Goal: Information Seeking & Learning: Check status

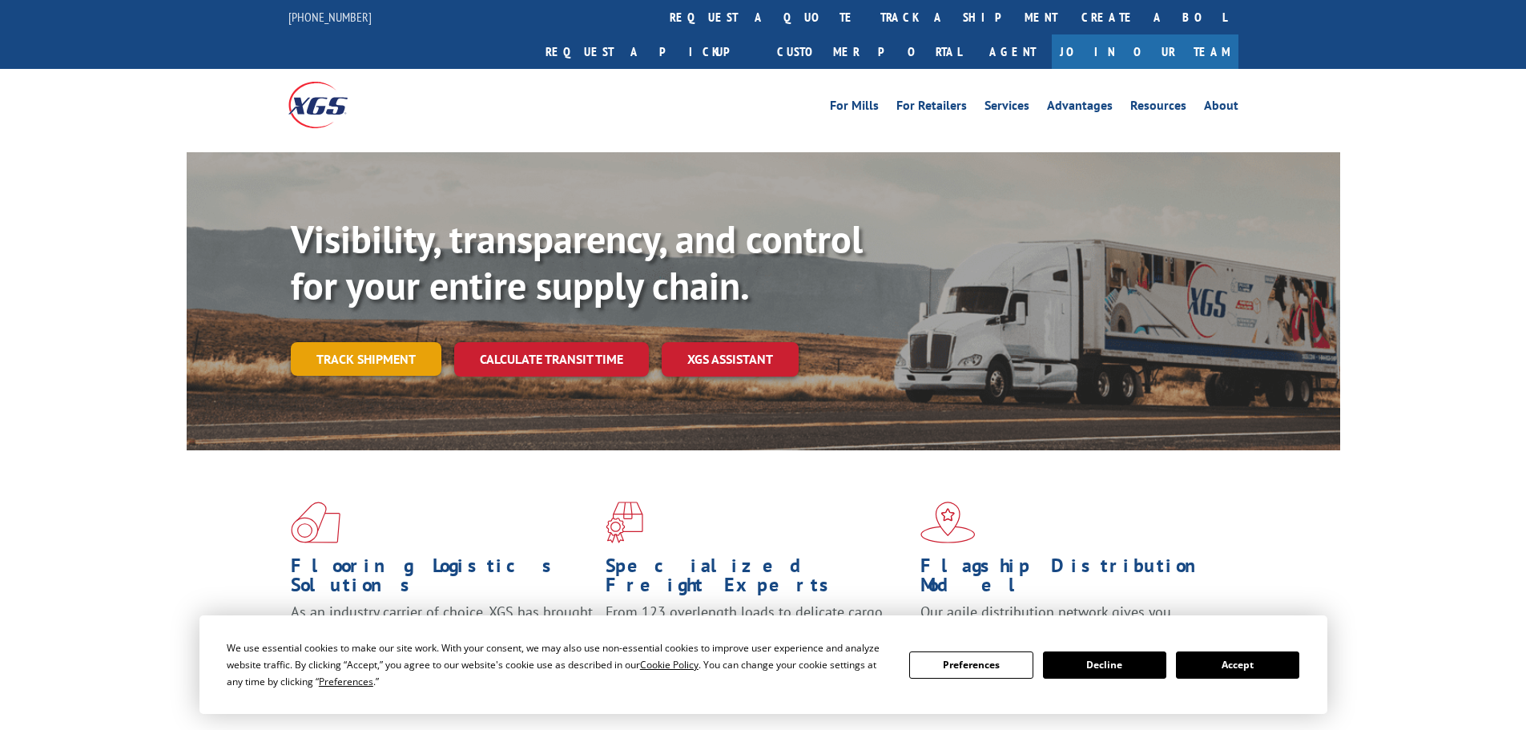
click at [351, 342] on link "Track shipment" at bounding box center [366, 359] width 151 height 34
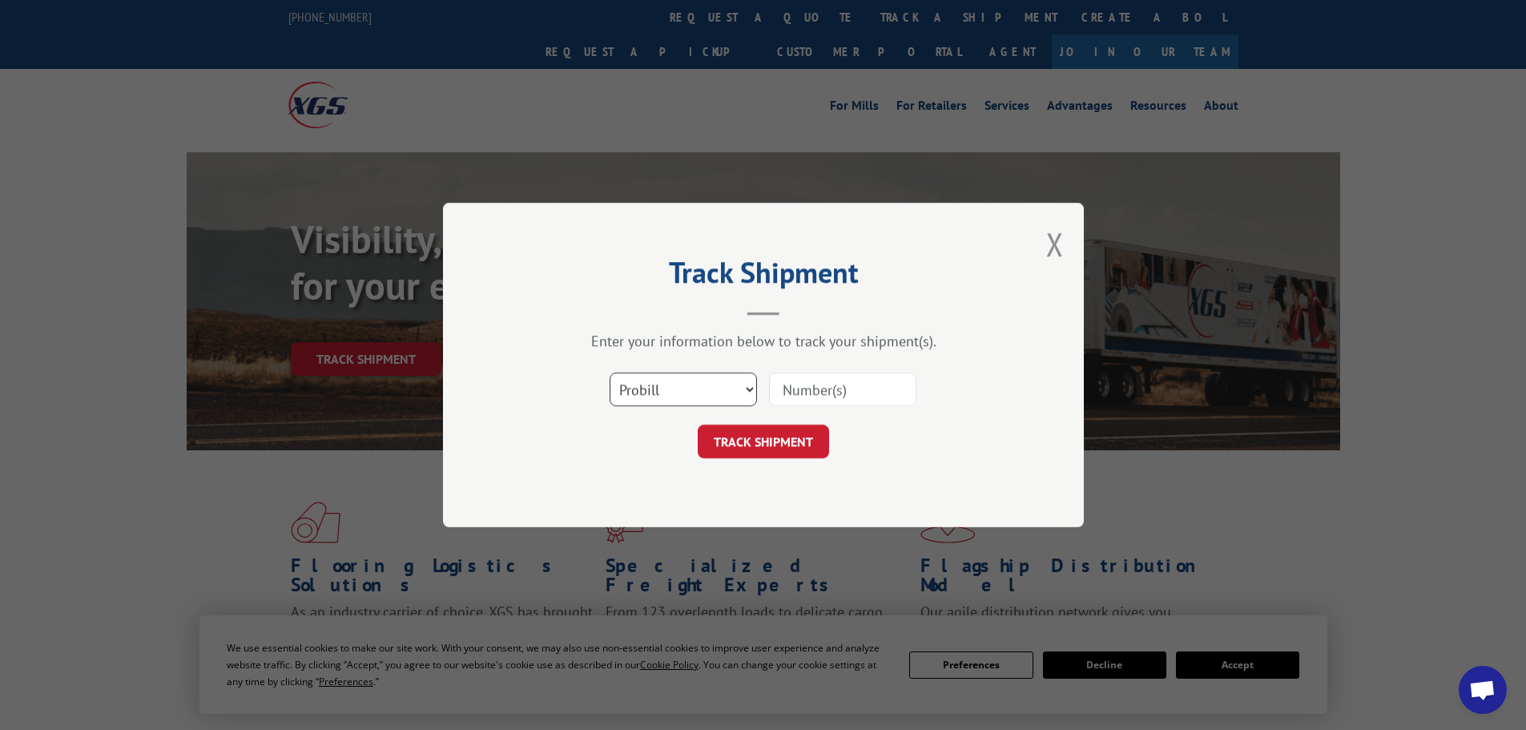
click at [654, 396] on select "Select category... Probill BOL PO" at bounding box center [683, 389] width 147 height 34
select select "po"
click at [610, 372] on select "Select category... Probill BOL PO" at bounding box center [683, 389] width 147 height 34
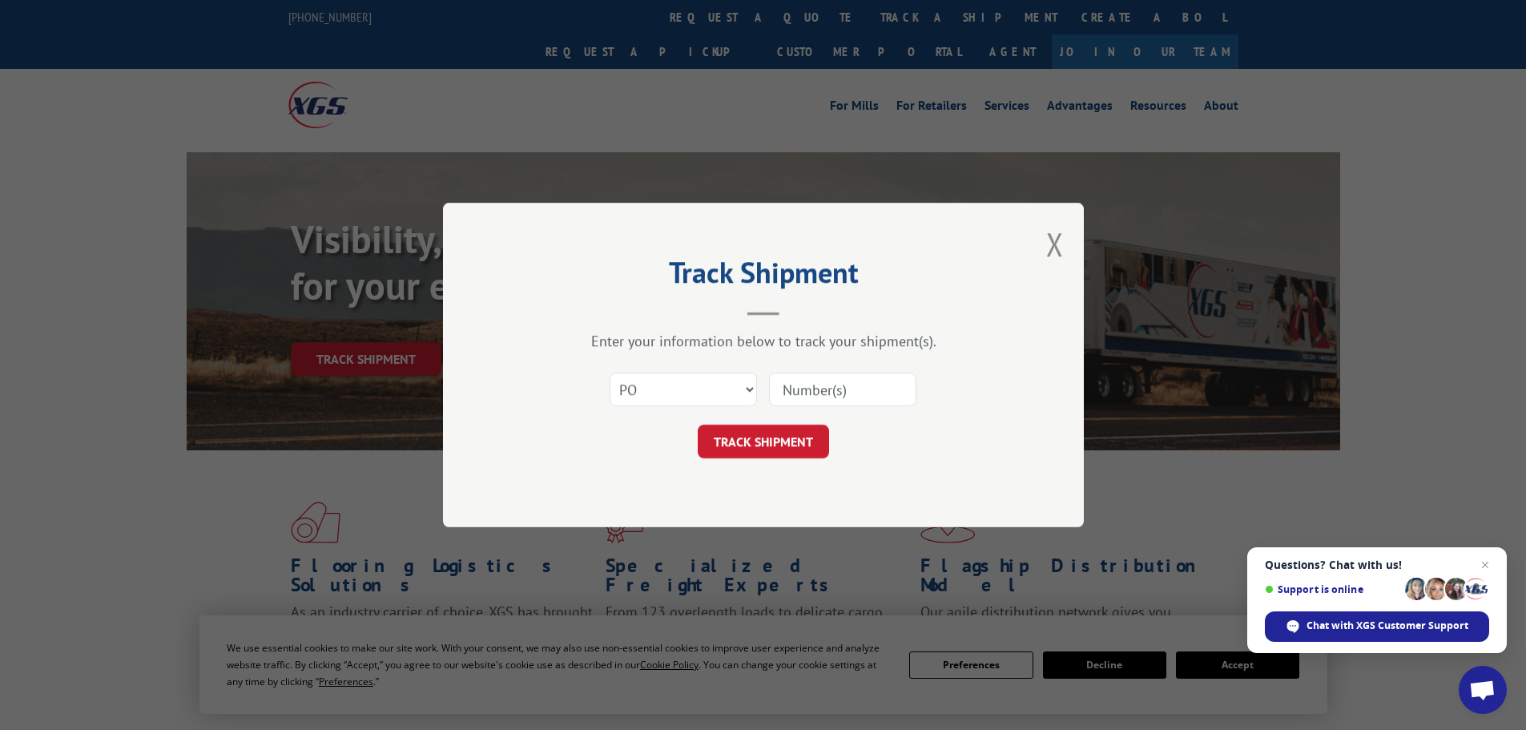
paste input "18543381"
type input "18543381"
click at [797, 443] on button "TRACK SHIPMENT" at bounding box center [763, 442] width 131 height 34
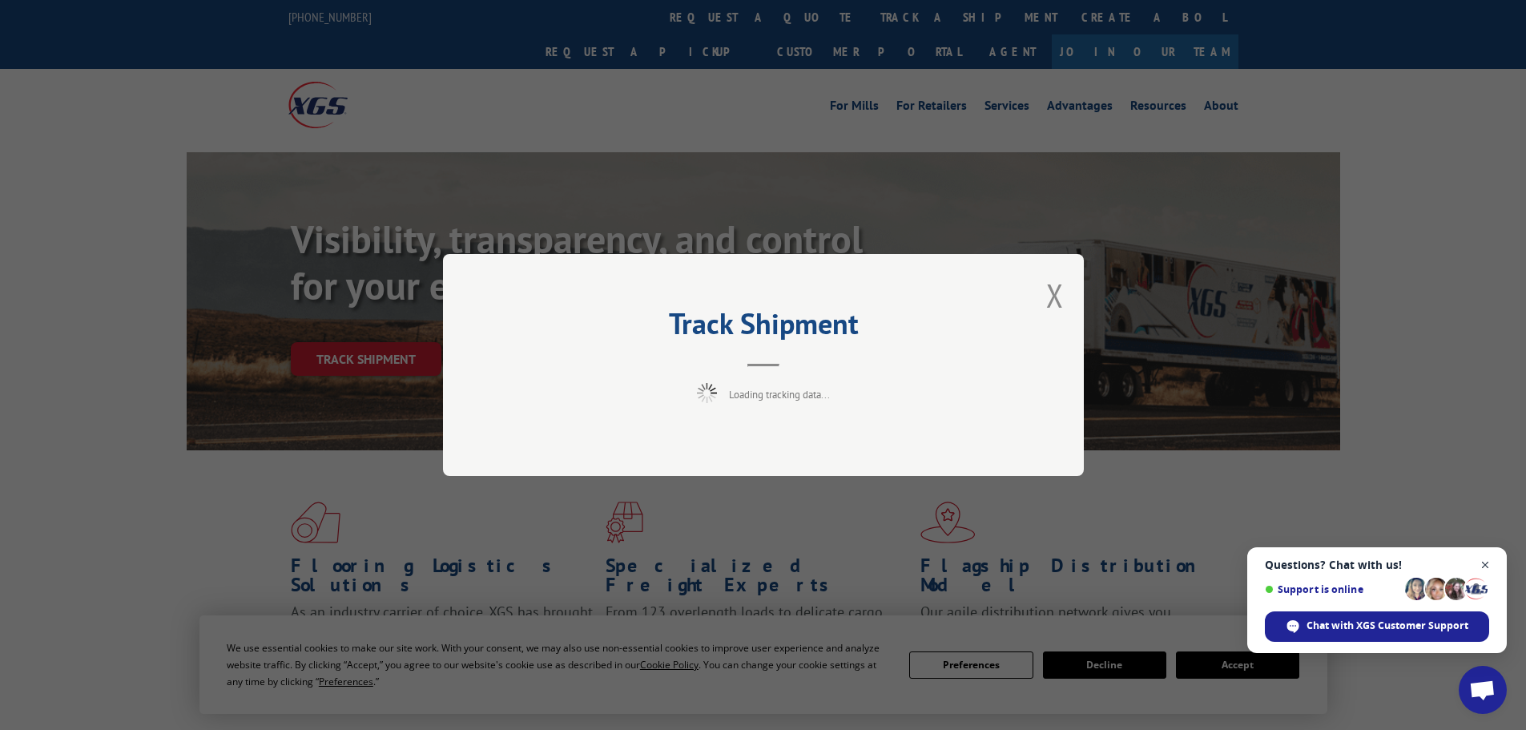
click at [1487, 559] on span "Close chat" at bounding box center [1485, 565] width 20 height 20
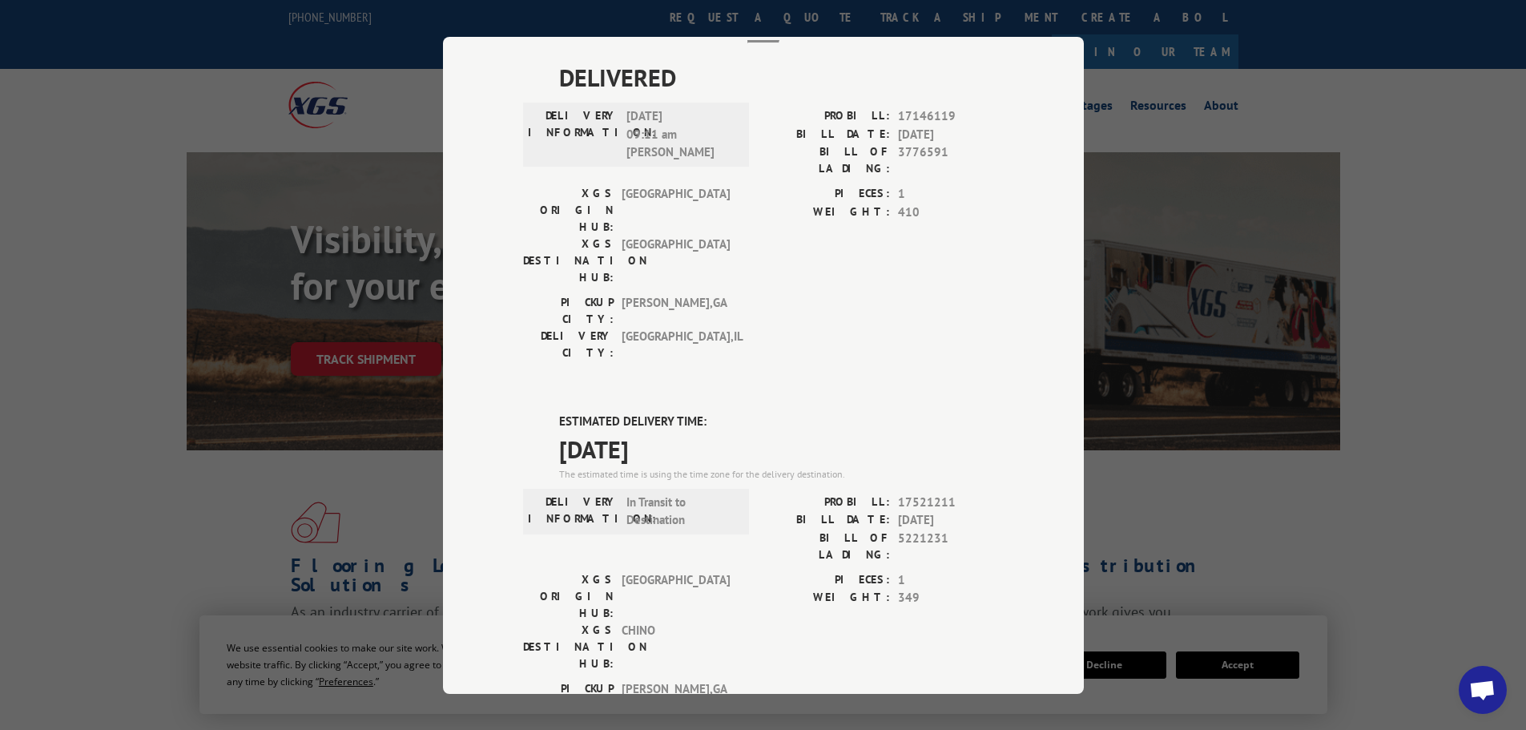
scroll to position [80, 0]
